Goal: Check status: Check status

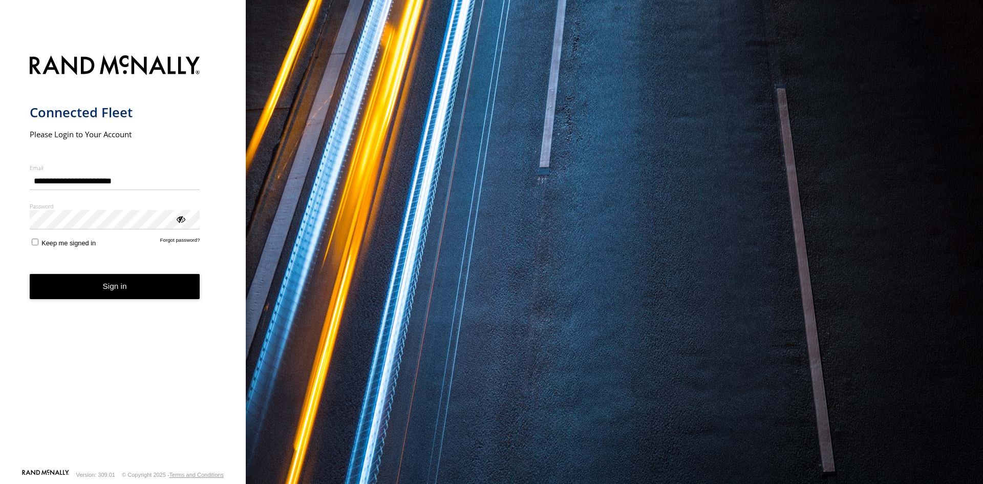
click at [129, 292] on button "Sign in" at bounding box center [115, 286] width 171 height 25
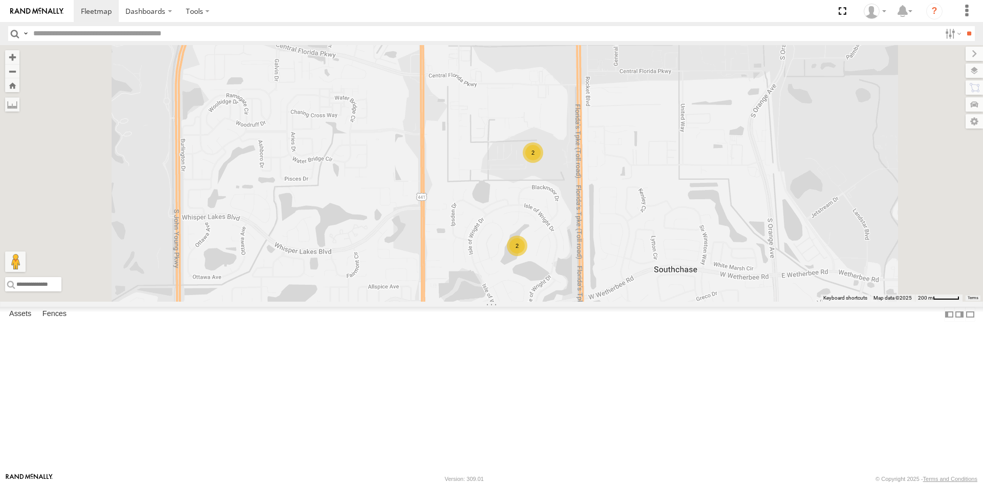
click at [543, 163] on div "2" at bounding box center [533, 152] width 20 height 20
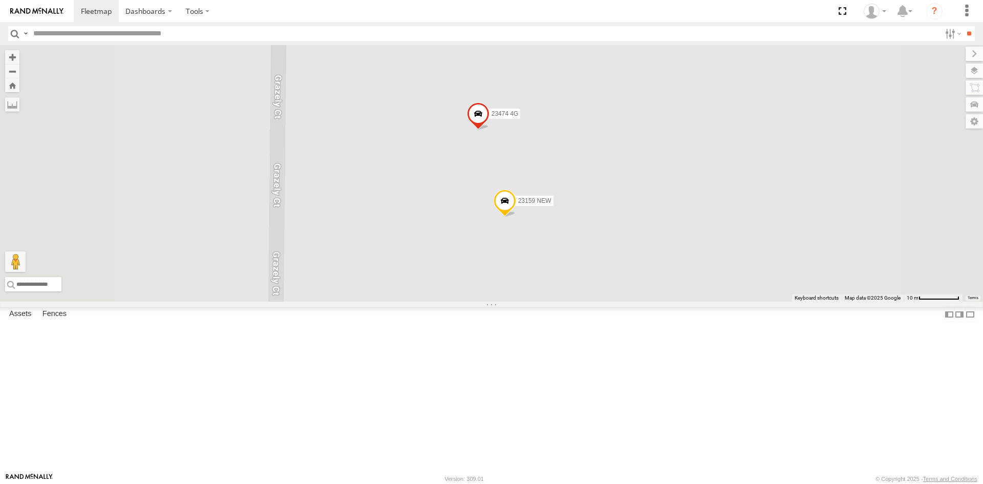
click at [710, 302] on div "23207xx 23460 23480 23461 4G 23159 NEW 23474 4G" at bounding box center [491, 173] width 983 height 257
